Goal: Information Seeking & Learning: Learn about a topic

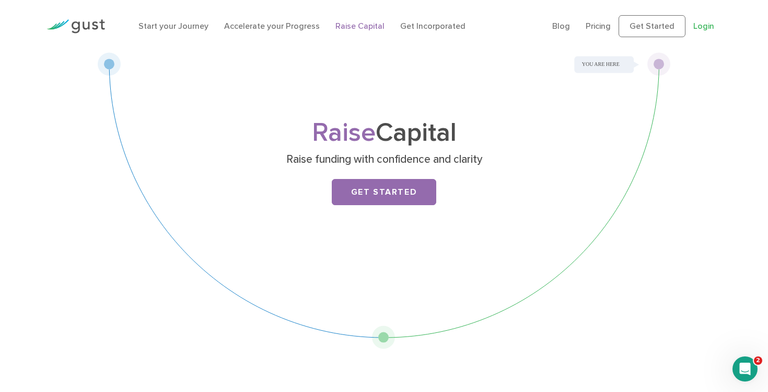
click at [697, 26] on link "Login" at bounding box center [704, 26] width 21 height 10
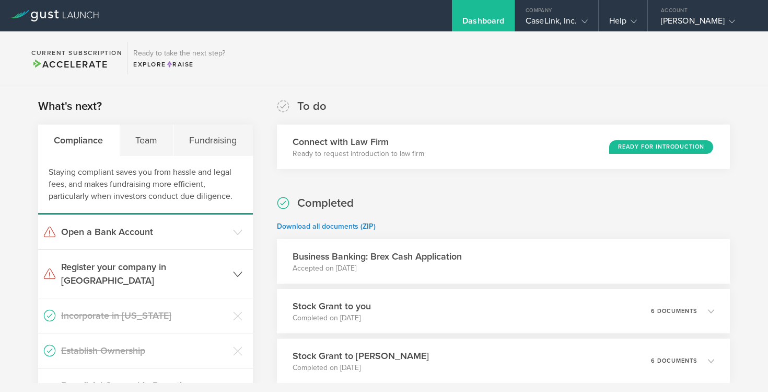
click at [238, 272] on header "Register your company in [GEOGRAPHIC_DATA]" at bounding box center [145, 273] width 215 height 48
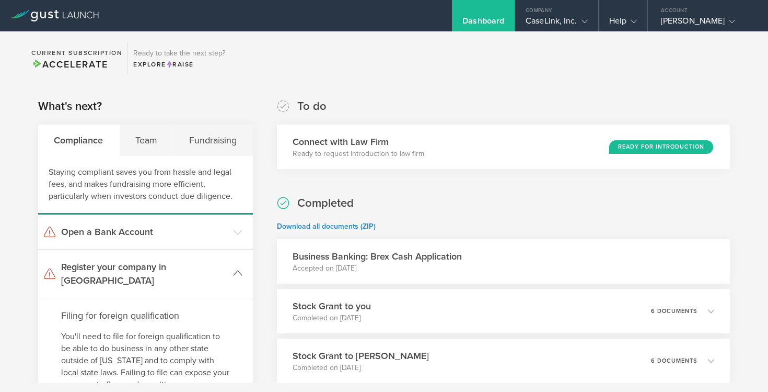
click at [238, 272] on header "Register your company in [GEOGRAPHIC_DATA]" at bounding box center [145, 273] width 215 height 48
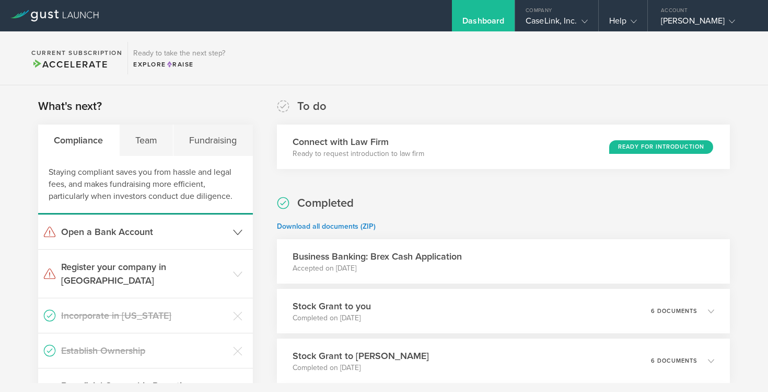
click at [231, 239] on header "Open a Bank Account" at bounding box center [145, 231] width 215 height 35
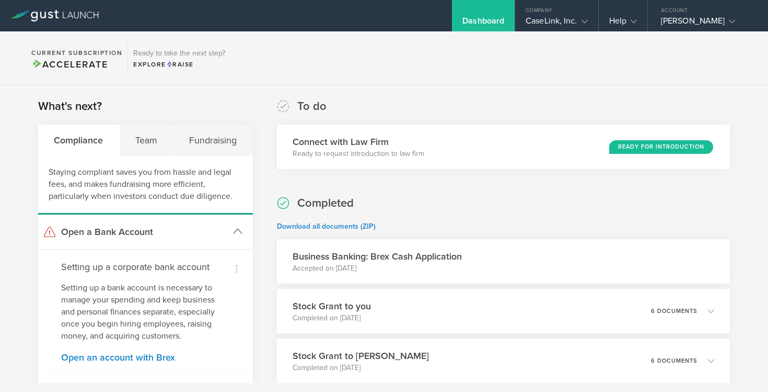
click at [231, 239] on header "Open a Bank Account" at bounding box center [145, 231] width 215 height 35
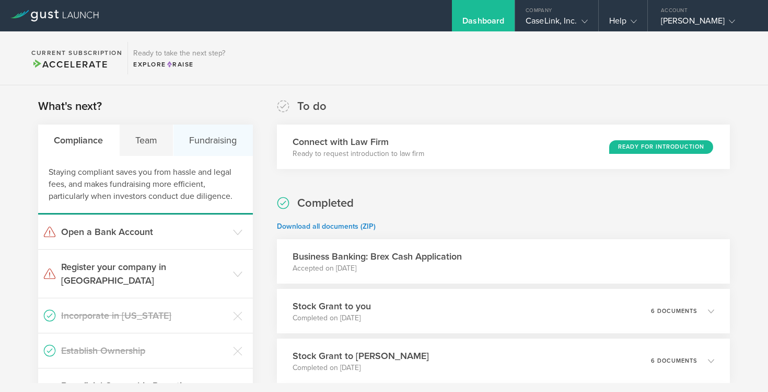
click at [225, 138] on div "Fundraising" at bounding box center [213, 139] width 79 height 31
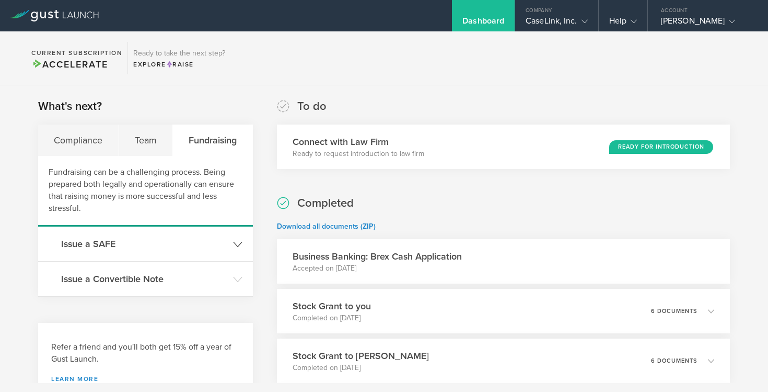
click at [109, 238] on h3 "Issue a SAFE" at bounding box center [144, 244] width 167 height 14
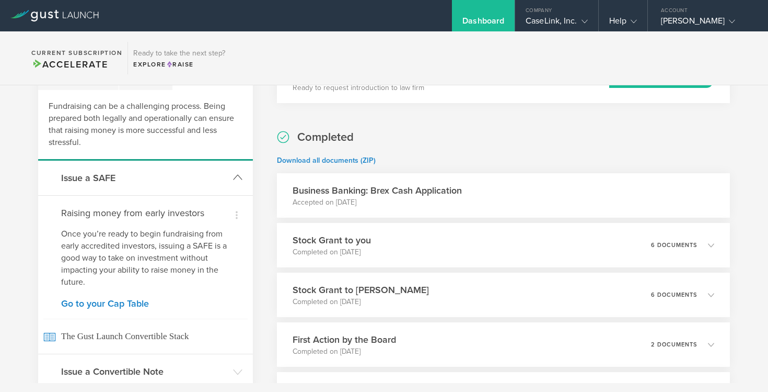
scroll to position [83, 0]
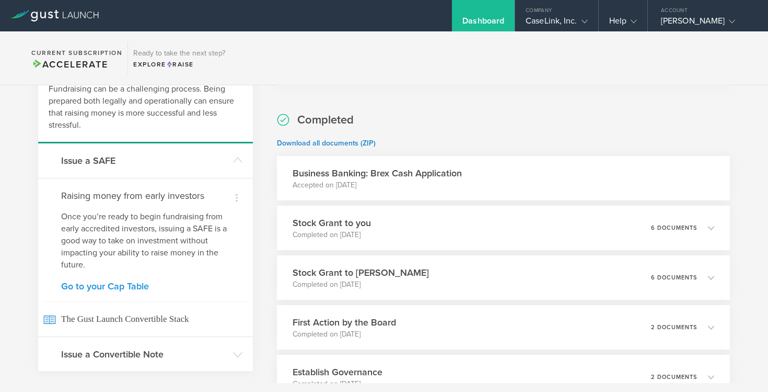
click at [112, 285] on link "Go to your Cap Table" at bounding box center [145, 285] width 169 height 9
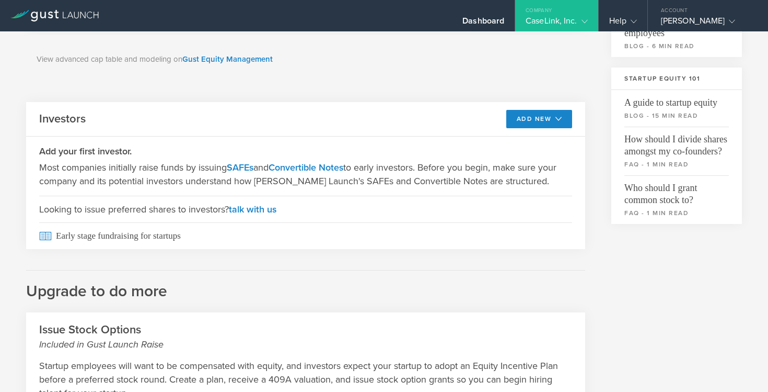
scroll to position [282, 0]
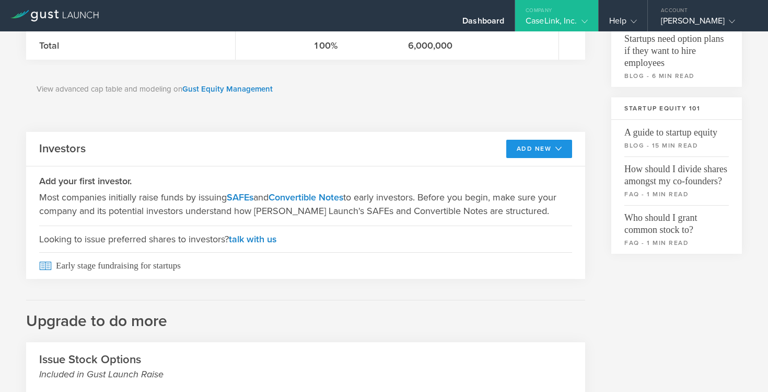
click at [512, 146] on button "Add New" at bounding box center [540, 149] width 66 height 18
click at [407, 279] on div "Common Stock 4,000,000 Available Shares This is the number of shares that the c…" at bounding box center [305, 151] width 559 height 698
click at [261, 239] on link "talk with us" at bounding box center [253, 239] width 48 height 12
click at [342, 109] on div "View advanced cap table and modeling on Gust Equity Management" at bounding box center [305, 89] width 559 height 49
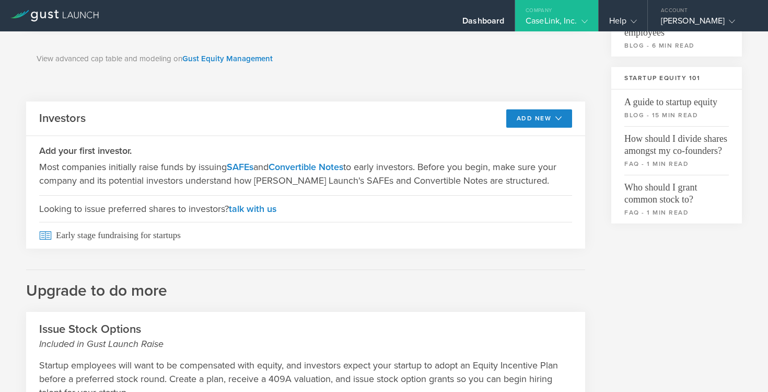
scroll to position [325, 0]
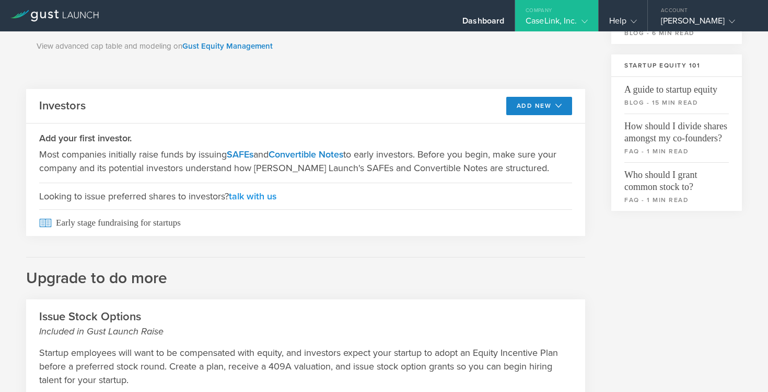
click at [248, 192] on link "talk with us" at bounding box center [253, 196] width 48 height 12
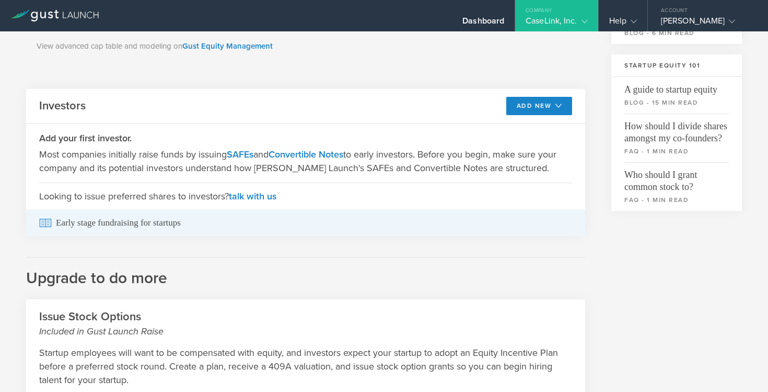
click at [176, 227] on span "Early stage fundraising for startups" at bounding box center [305, 222] width 533 height 27
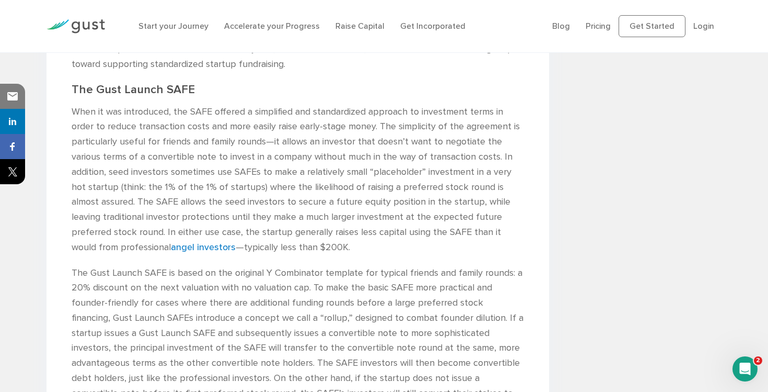
scroll to position [1075, 0]
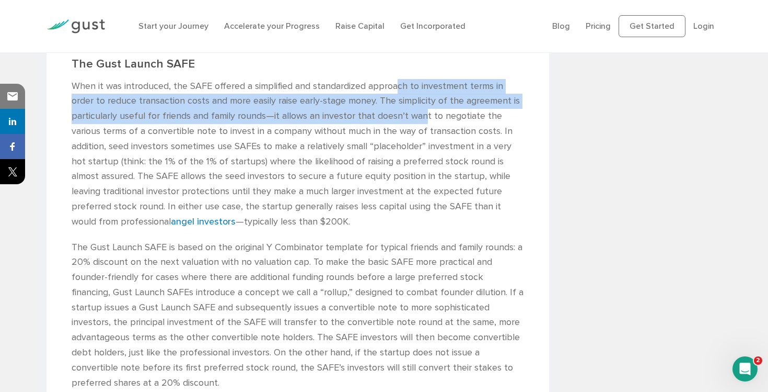
drag, startPoint x: 398, startPoint y: 92, endPoint x: 421, endPoint y: 120, distance: 36.1
click at [421, 121] on p "When it was introduced, the SAFE offered a simplified and standardized approach…" at bounding box center [298, 154] width 453 height 151
click at [421, 120] on p "When it was introduced, the SAFE offered a simplified and standardized approach…" at bounding box center [298, 154] width 453 height 151
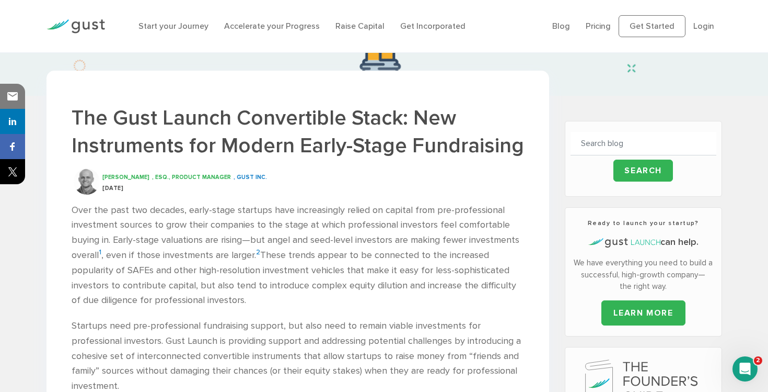
scroll to position [0, 0]
